Goal: Task Accomplishment & Management: Complete application form

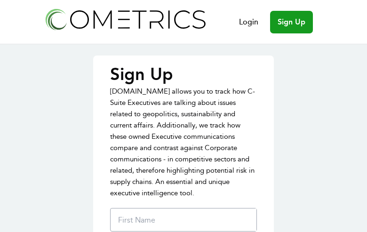
type input "wPwlqwEbm"
type input "hEuKPcZeflPll"
type input "tXZmBTHuzkWuApJ"
type input "[EMAIL_ADDRESS][DOMAIN_NAME]"
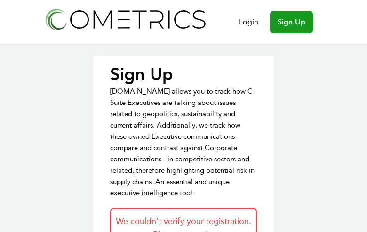
type input "oIjKkkVBcpeZQK"
type input "dZsFxvba"
type input "iuNUmaGoFbc"
type input "[EMAIL_ADDRESS][DOMAIN_NAME]"
